Goal: Task Accomplishment & Management: Use online tool/utility

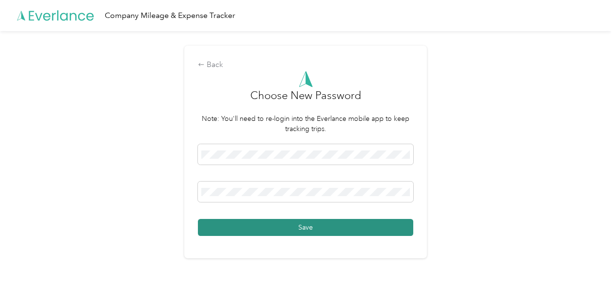
click at [319, 227] on button "Save" at bounding box center [305, 227] width 215 height 17
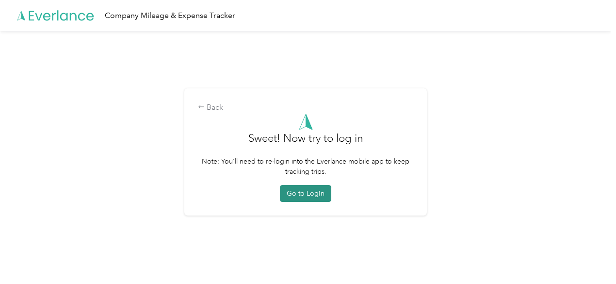
click at [307, 193] on button "Go to Login" at bounding box center [305, 193] width 51 height 17
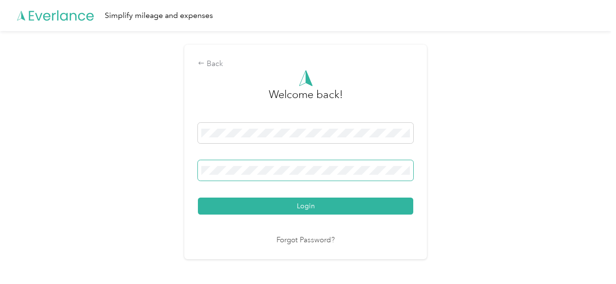
click at [278, 165] on span at bounding box center [305, 170] width 215 height 20
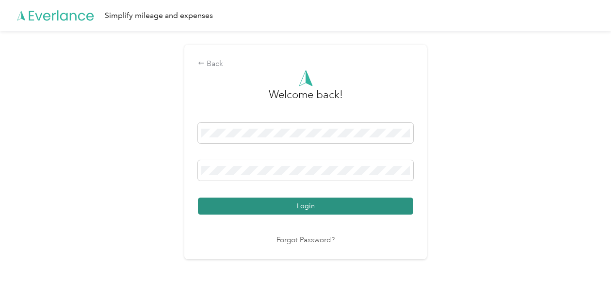
click at [296, 205] on button "Login" at bounding box center [305, 205] width 215 height 17
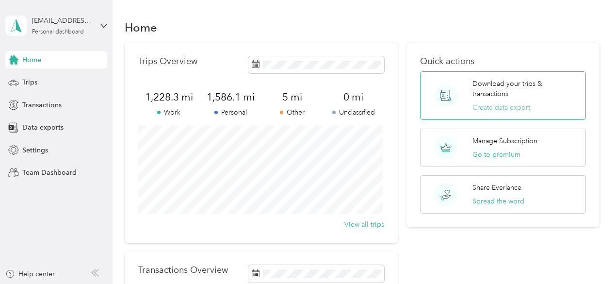
click at [495, 107] on button "Create data export" at bounding box center [501, 107] width 58 height 10
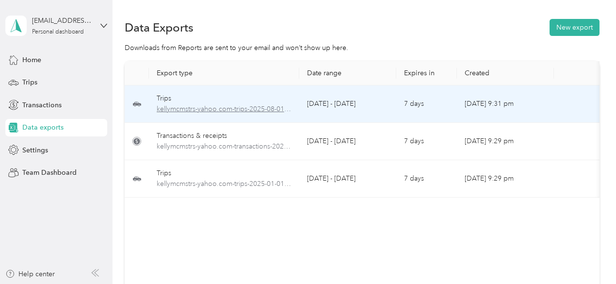
click at [242, 105] on span "kellymcmstrs-yahoo.com-trips-2025-08-01-2025-08-31.pdf" at bounding box center [224, 109] width 135 height 11
click at [243, 110] on span "kellymcmstrs-yahoo.com-trips-2025-08-01-2025-08-31.pdf" at bounding box center [224, 109] width 135 height 11
click at [135, 101] on icon at bounding box center [136, 104] width 9 height 12
click at [188, 107] on span "kellymcmstrs-yahoo.com-trips-2025-08-01-2025-08-31.pdf" at bounding box center [224, 109] width 135 height 11
click at [188, 109] on span "kellymcmstrs-yahoo.com-trips-2025-08-01-2025-08-31.pdf" at bounding box center [224, 109] width 135 height 11
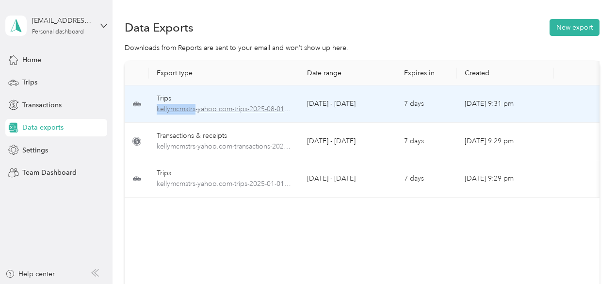
click at [188, 109] on span "kellymcmstrs-yahoo.com-trips-2025-08-01-2025-08-31.pdf" at bounding box center [224, 109] width 135 height 11
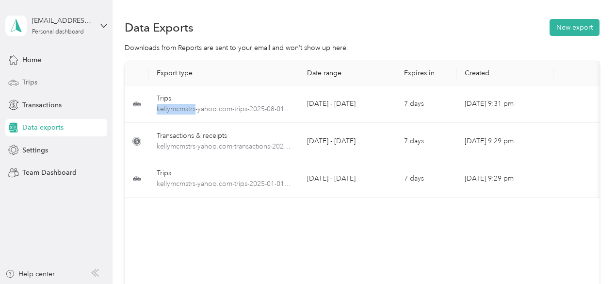
click at [25, 82] on span "Trips" at bounding box center [29, 82] width 15 height 10
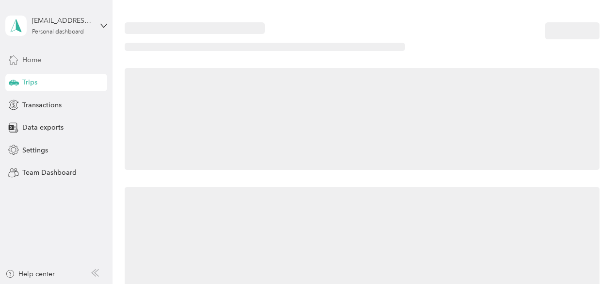
click at [24, 57] on span "Home" at bounding box center [31, 60] width 19 height 10
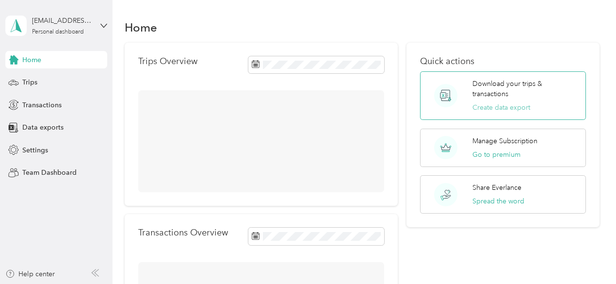
click at [512, 107] on button "Create data export" at bounding box center [501, 107] width 58 height 10
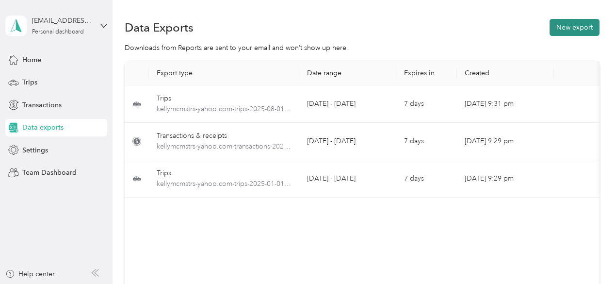
click at [558, 26] on button "New export" at bounding box center [574, 27] width 50 height 17
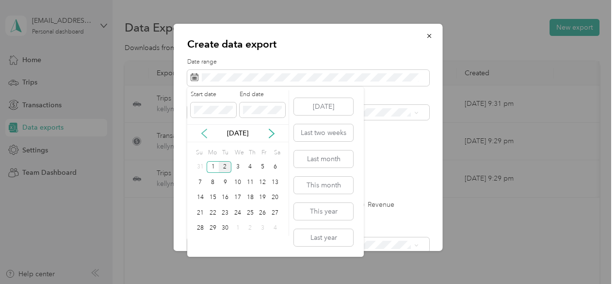
click at [205, 132] on icon at bounding box center [204, 133] width 10 height 10
click at [263, 167] on div "1" at bounding box center [262, 167] width 13 height 12
click at [199, 244] on div "31" at bounding box center [200, 243] width 13 height 12
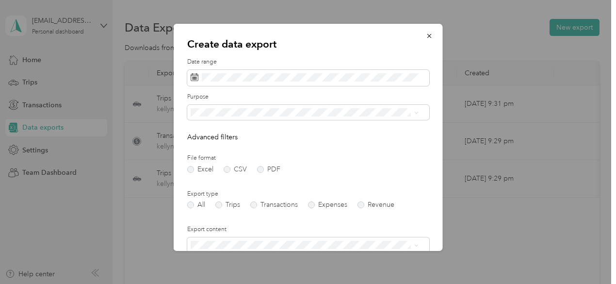
click at [211, 146] on div "Work" at bounding box center [304, 143] width 221 height 10
click at [219, 181] on li "Real Estate" at bounding box center [304, 180] width 235 height 17
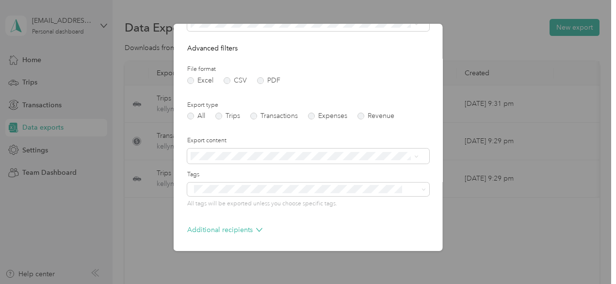
scroll to position [97, 0]
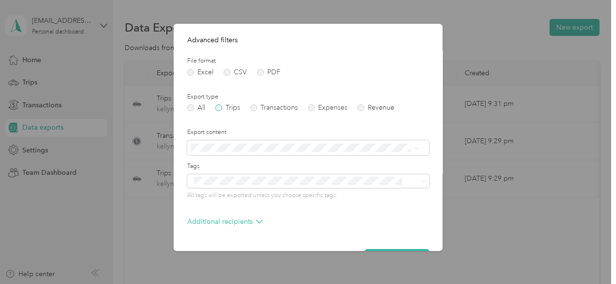
click at [222, 109] on label "Trips" at bounding box center [227, 107] width 25 height 7
click at [414, 146] on icon at bounding box center [416, 148] width 4 height 4
click at [375, 164] on li "Summary only" at bounding box center [304, 164] width 235 height 17
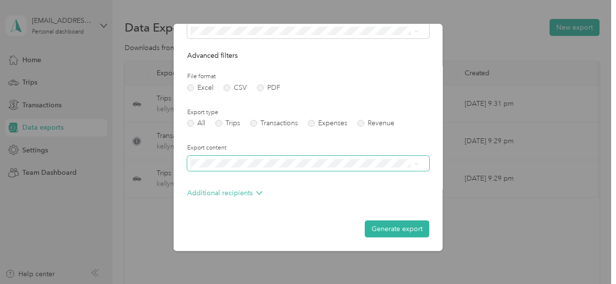
scroll to position [81, 0]
click at [396, 229] on button "Generate export" at bounding box center [397, 228] width 64 height 17
